Goal: Find contact information: Find contact information

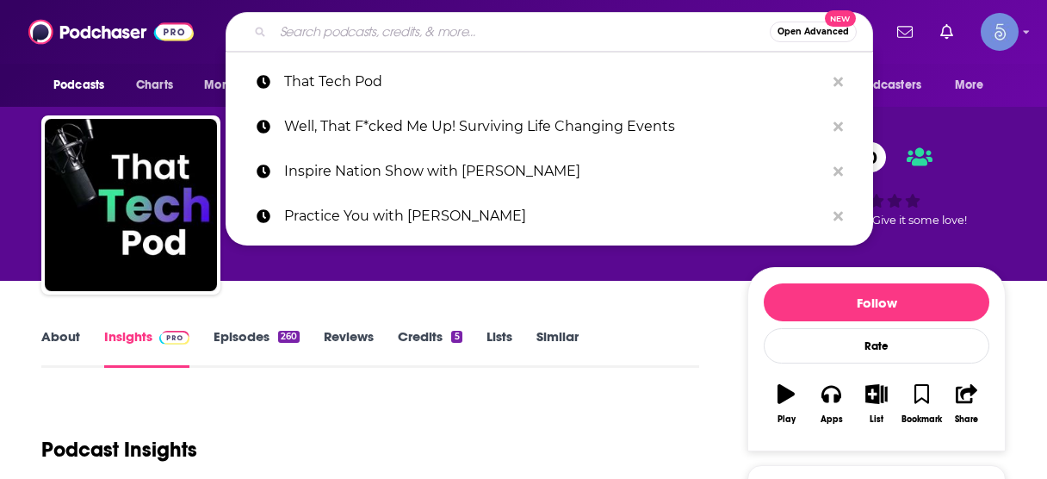
scroll to position [207, 0]
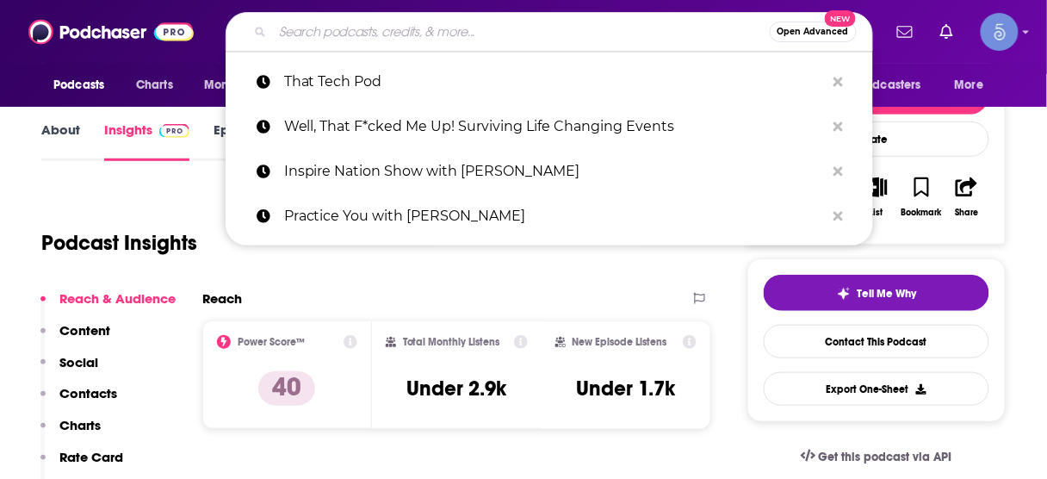
type input "On Being with [PERSON_NAME]"
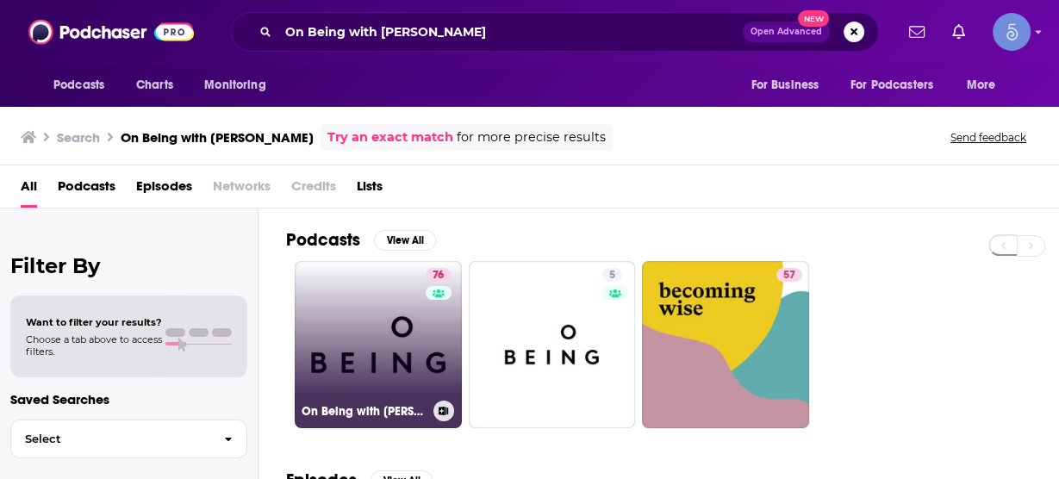
click at [388, 326] on link "76 On Being with [PERSON_NAME]" at bounding box center [378, 344] width 167 height 167
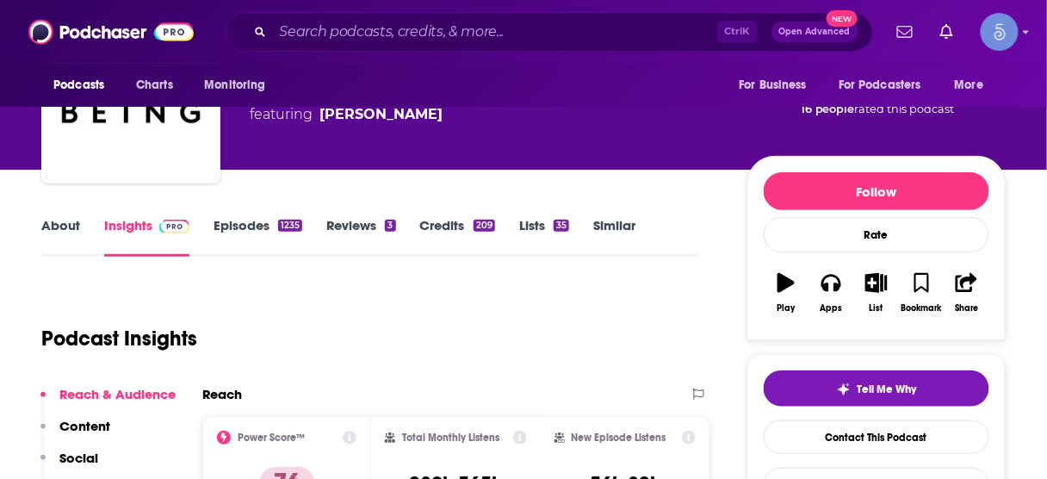
scroll to position [138, 0]
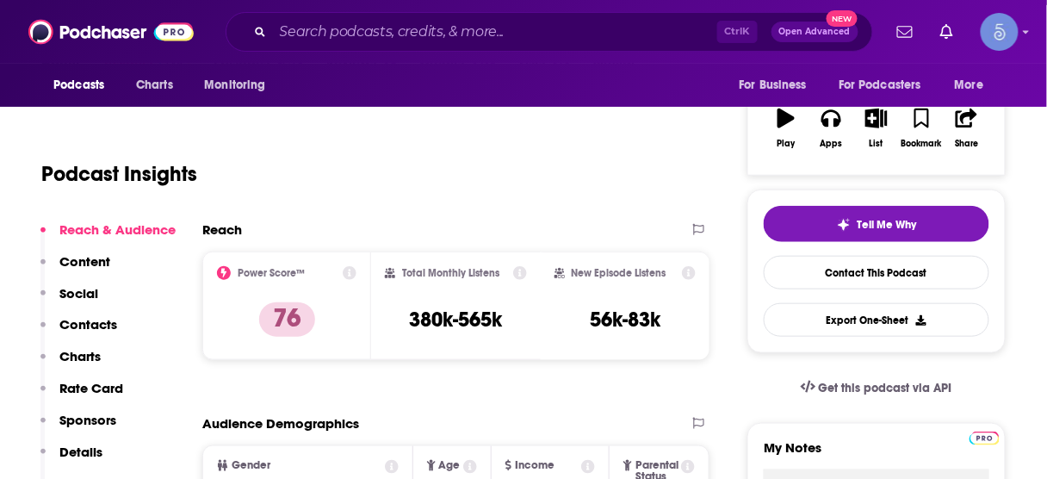
click at [81, 322] on p "Contacts" at bounding box center [88, 324] width 58 height 16
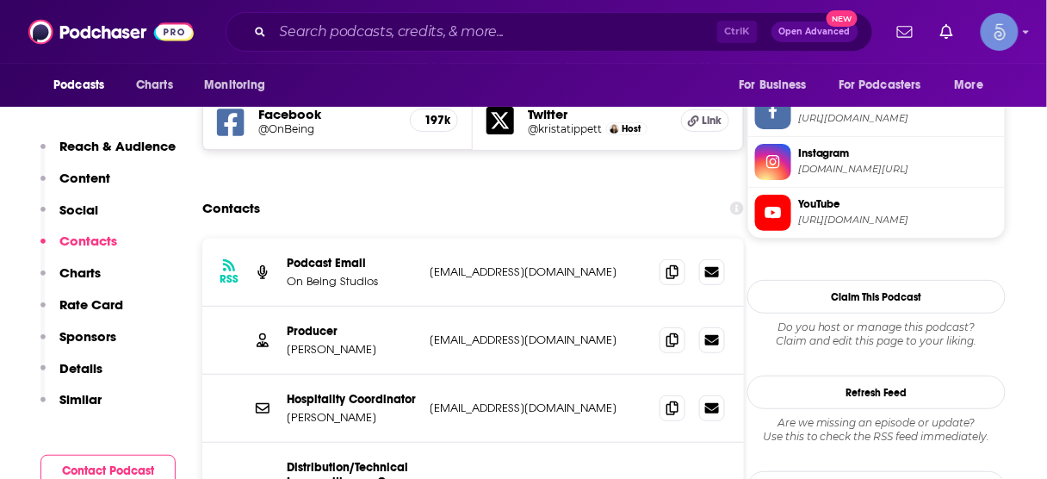
scroll to position [1554, 0]
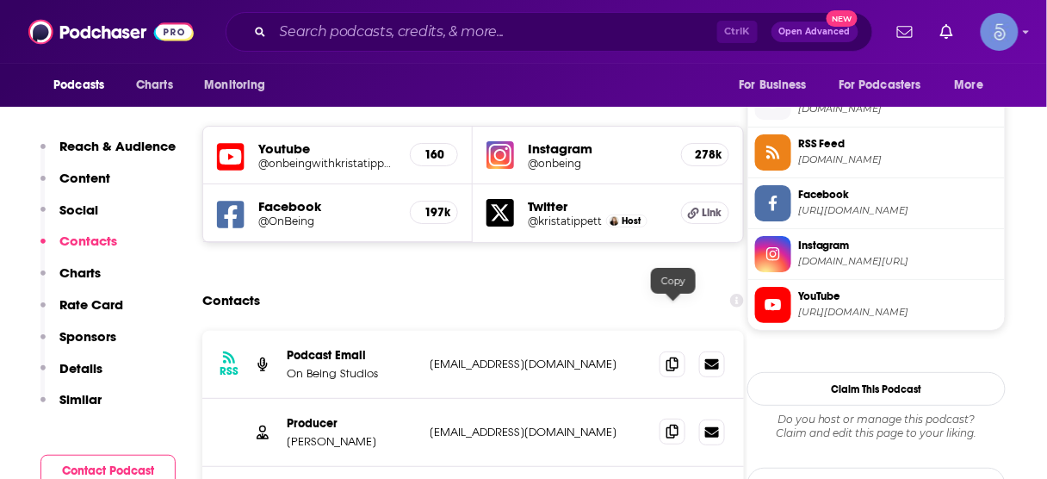
click at [674, 425] on icon at bounding box center [673, 432] width 12 height 14
click at [672, 425] on icon at bounding box center [673, 432] width 12 height 14
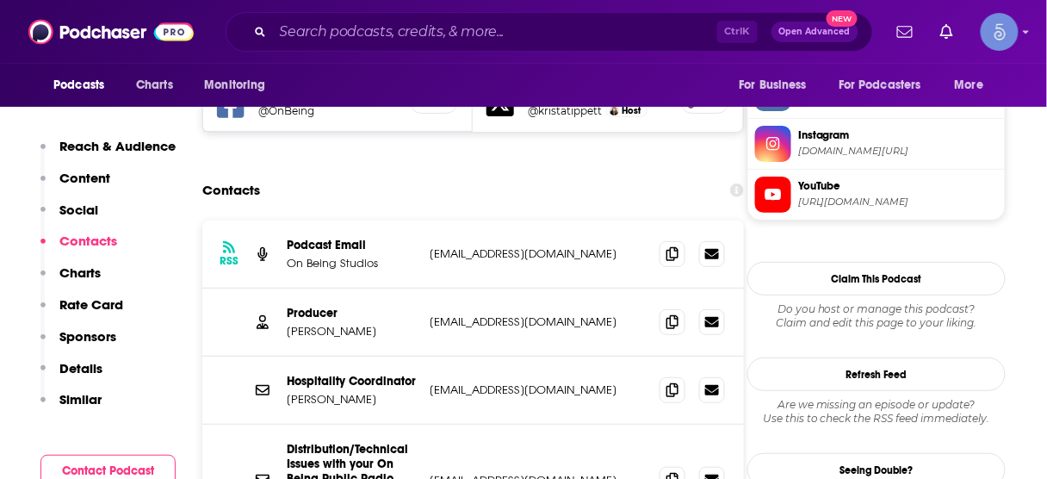
scroll to position [1760, 0]
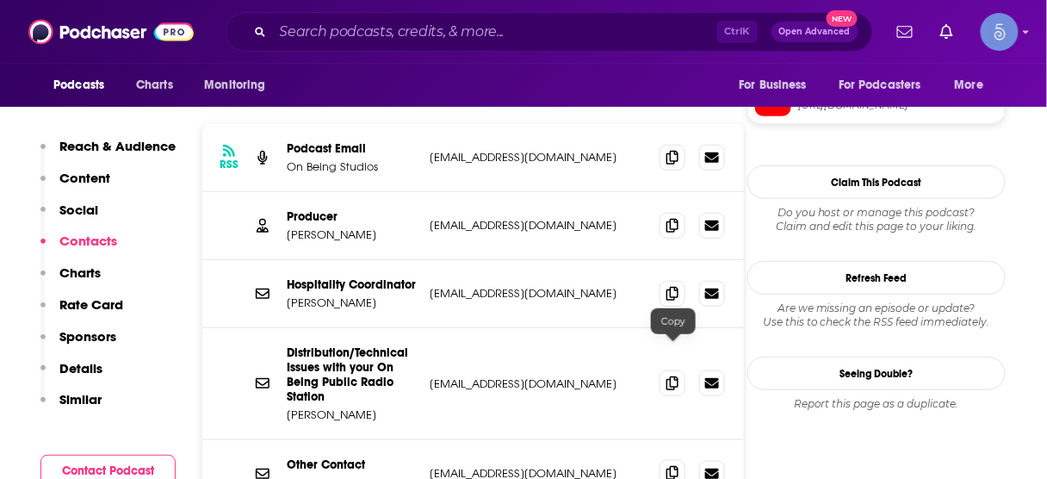
click at [676, 466] on icon at bounding box center [673, 473] width 12 height 14
